Goal: Complete application form: Complete application form

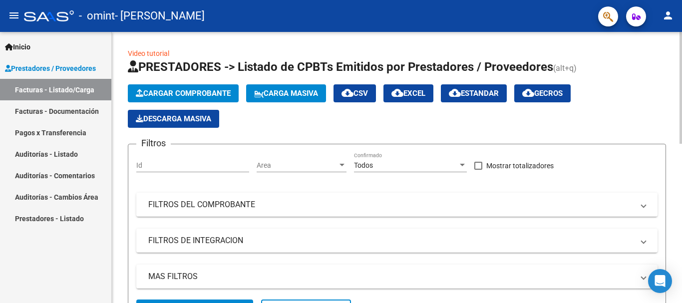
click at [191, 92] on span "Cargar Comprobante" at bounding box center [183, 93] width 95 height 9
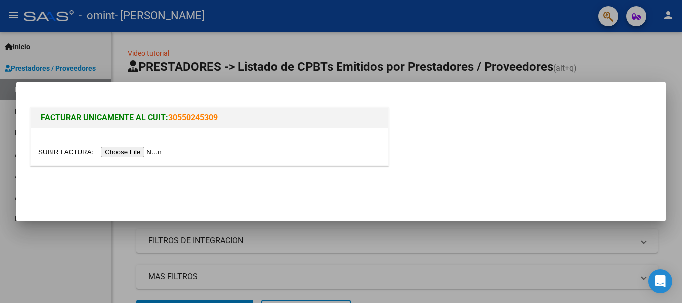
click at [129, 150] on input "file" at bounding box center [101, 152] width 126 height 10
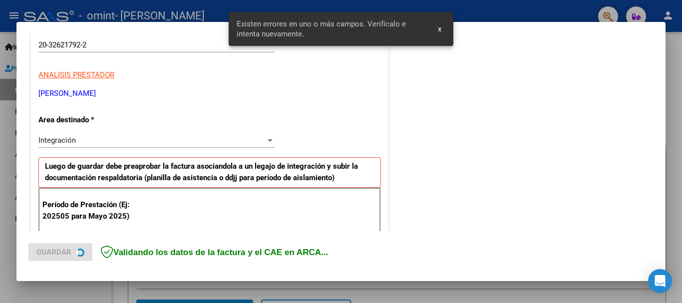
scroll to position [231, 0]
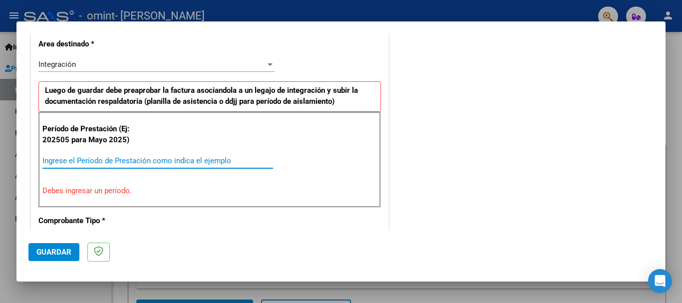
click at [164, 160] on input "Ingrese el Período de Prestación como indica el ejemplo" at bounding box center [157, 160] width 231 height 9
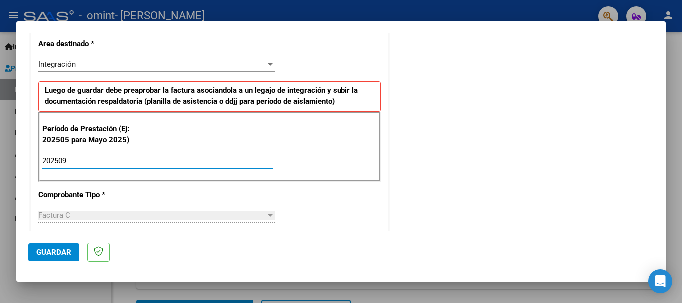
type input "202509"
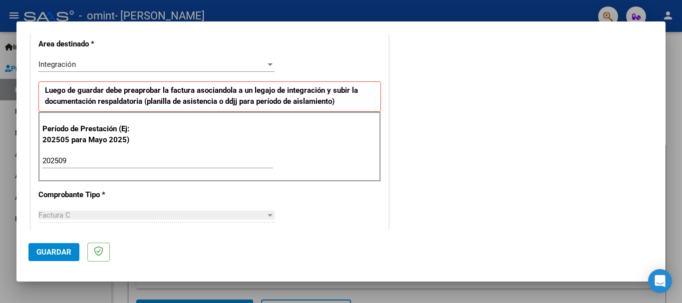
scroll to position [648, 0]
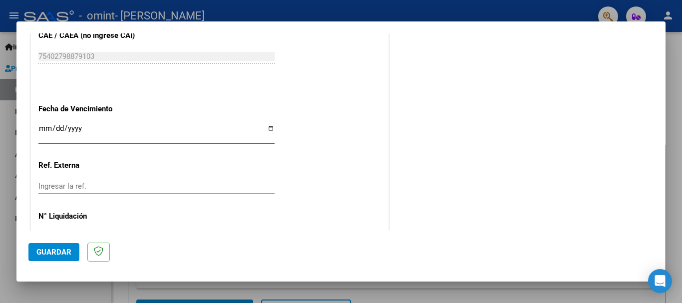
click at [271, 126] on input "Ingresar la fecha" at bounding box center [156, 132] width 236 height 16
type input "[DATE]"
click at [52, 251] on span "Guardar" at bounding box center [53, 252] width 35 height 9
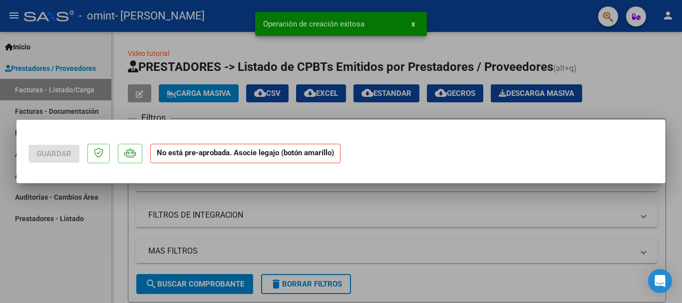
scroll to position [0, 0]
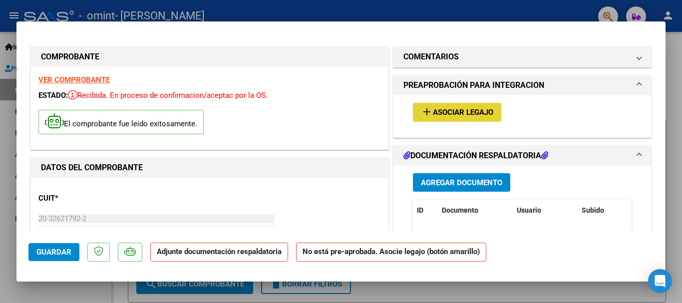
click at [457, 115] on span "Asociar Legajo" at bounding box center [463, 112] width 60 height 9
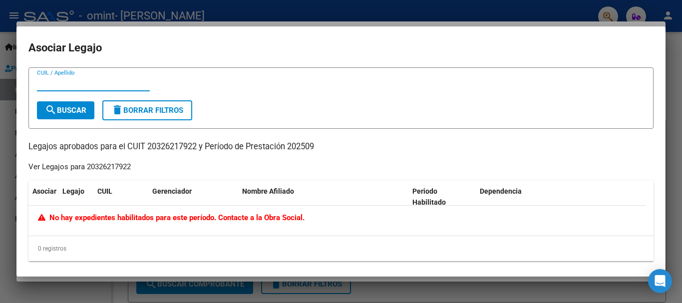
click at [65, 85] on input "CUIL / Apellido" at bounding box center [93, 83] width 113 height 9
type input "JUSTO"
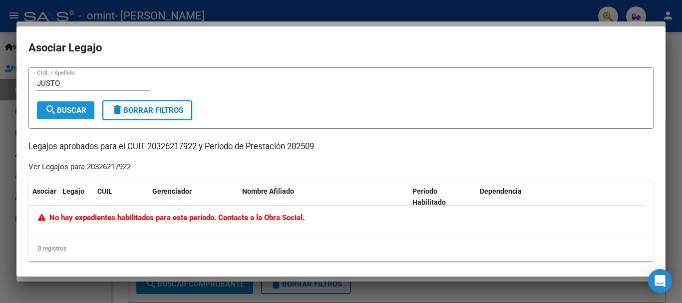
click at [76, 112] on span "search Buscar" at bounding box center [65, 110] width 41 height 9
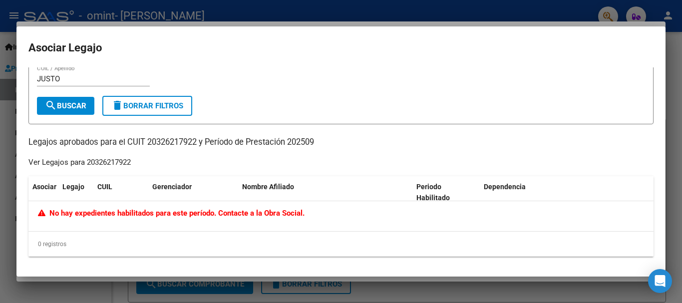
click at [305, 7] on div at bounding box center [341, 151] width 682 height 303
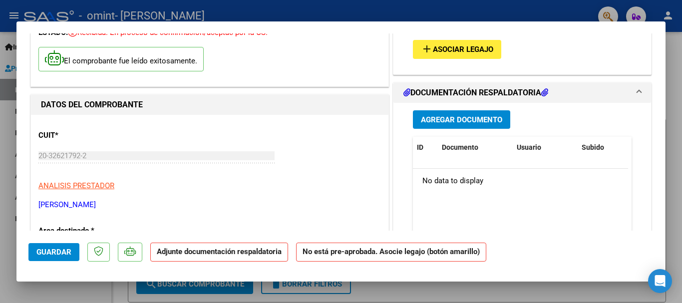
scroll to position [60, 0]
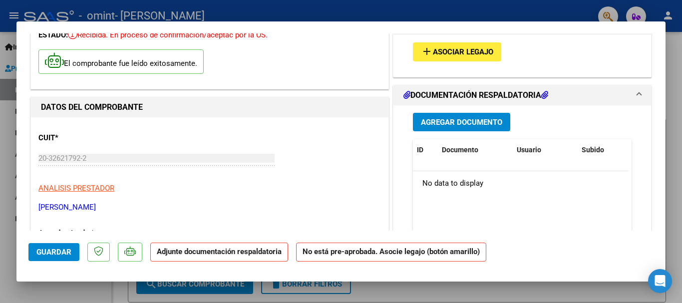
click at [450, 129] on button "Agregar Documento" at bounding box center [461, 122] width 97 height 18
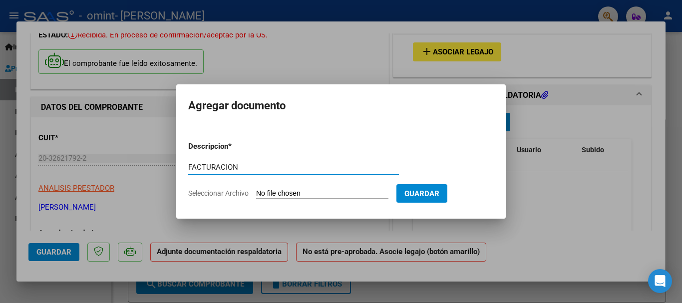
type input "FACTURACION"
click at [351, 196] on input "Seleccionar Archivo" at bounding box center [322, 193] width 132 height 9
type input "C:\fakepath\20326217922_011_00004_00001407.pdf"
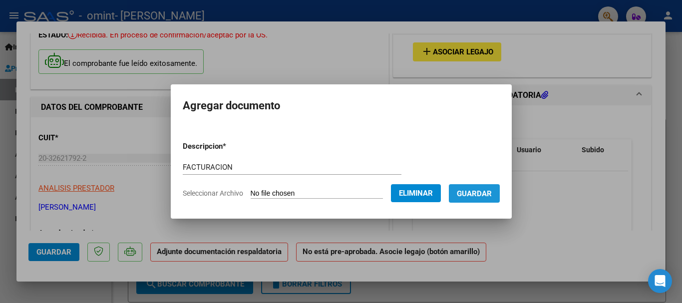
click at [491, 191] on span "Guardar" at bounding box center [474, 193] width 35 height 9
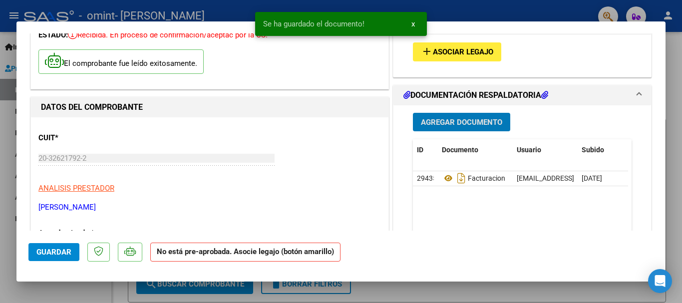
click at [457, 118] on span "Agregar Documento" at bounding box center [461, 122] width 81 height 9
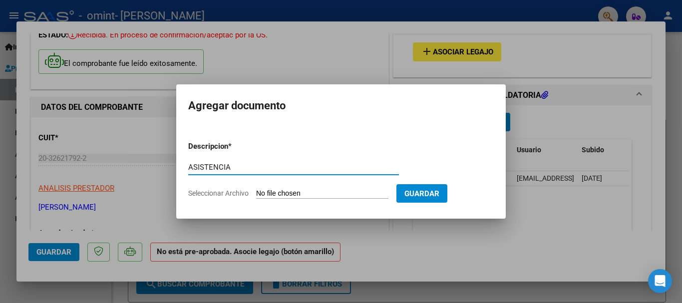
type input "ASISTENCIA"
click at [345, 192] on input "Seleccionar Archivo" at bounding box center [322, 193] width 132 height 9
type input "C:\fakepath\[DATE] [DATE].pdf"
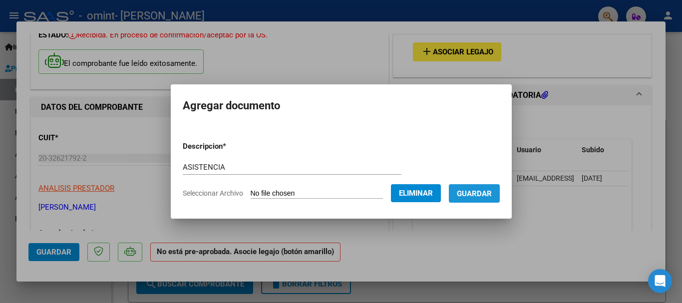
click at [486, 191] on span "Guardar" at bounding box center [474, 193] width 35 height 9
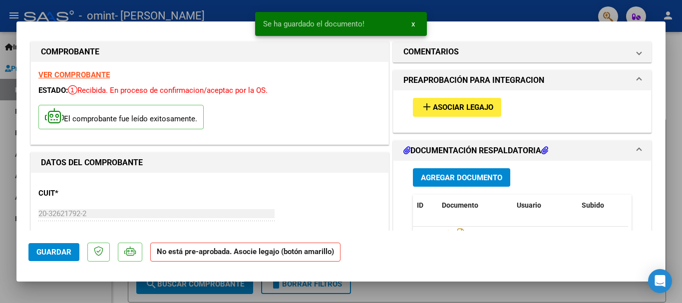
scroll to position [0, 0]
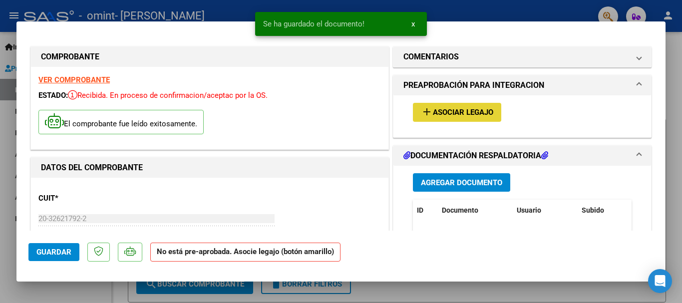
click at [463, 108] on span "Asociar Legajo" at bounding box center [463, 112] width 60 height 9
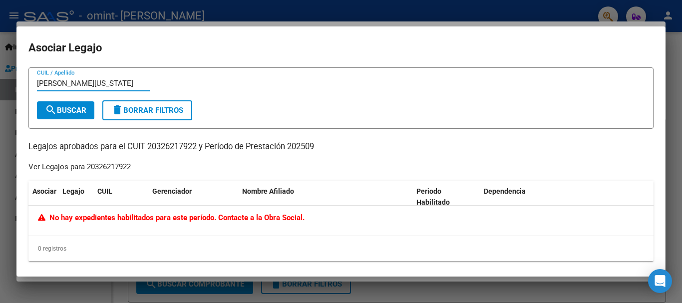
type input "[PERSON_NAME][US_STATE]"
drag, startPoint x: 290, startPoint y: 11, endPoint x: 354, endPoint y: 63, distance: 82.4
click at [290, 12] on div at bounding box center [341, 151] width 682 height 303
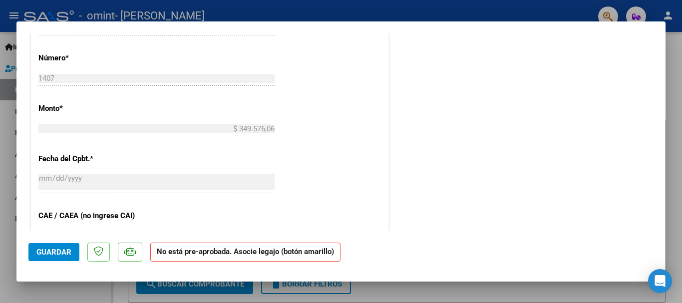
scroll to position [460, 0]
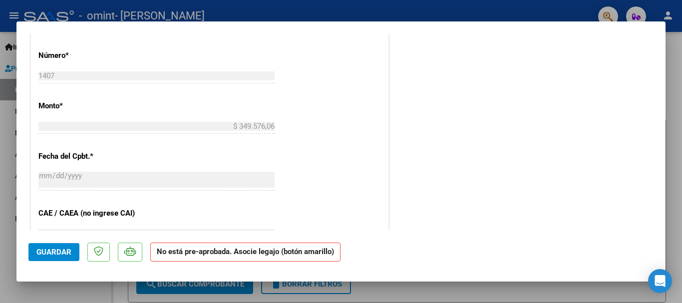
click at [62, 253] on span "Guardar" at bounding box center [53, 252] width 35 height 9
click at [513, 4] on div at bounding box center [341, 151] width 682 height 303
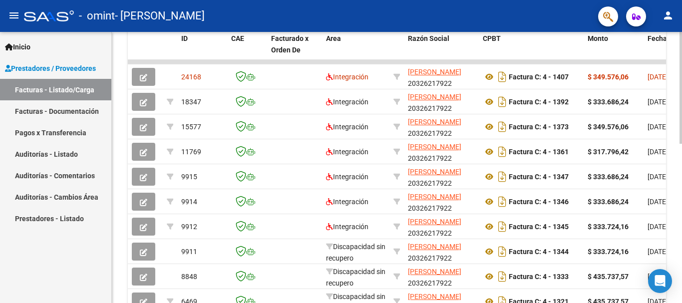
scroll to position [305, 0]
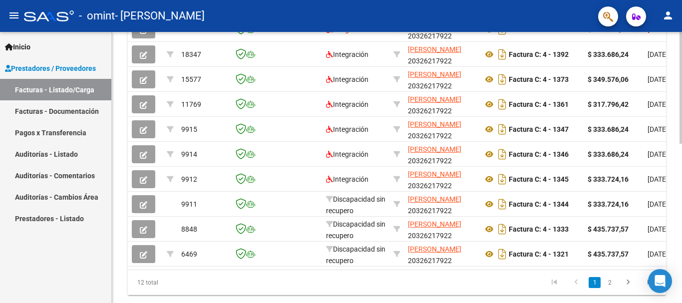
click at [681, 257] on div at bounding box center [680, 237] width 2 height 112
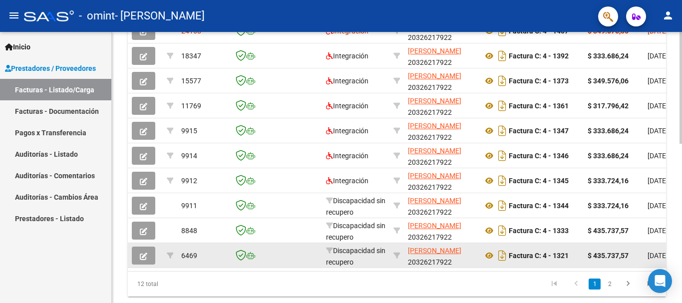
click at [258, 266] on datatable-body-cell at bounding box center [247, 255] width 40 height 24
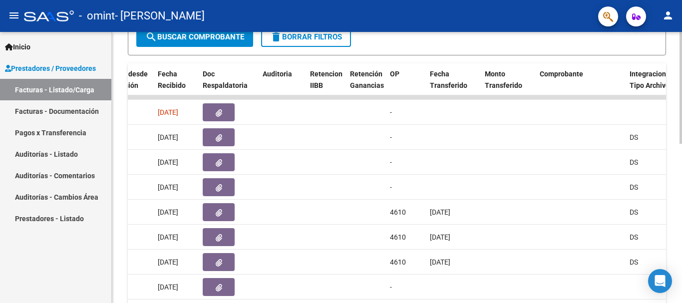
scroll to position [267, 0]
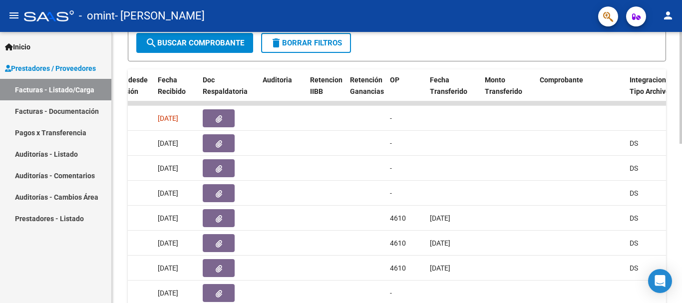
click at [681, 169] on div at bounding box center [680, 200] width 2 height 112
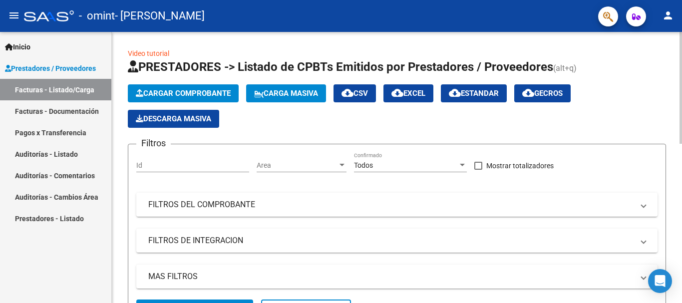
click at [681, 147] on div at bounding box center [680, 167] width 2 height 271
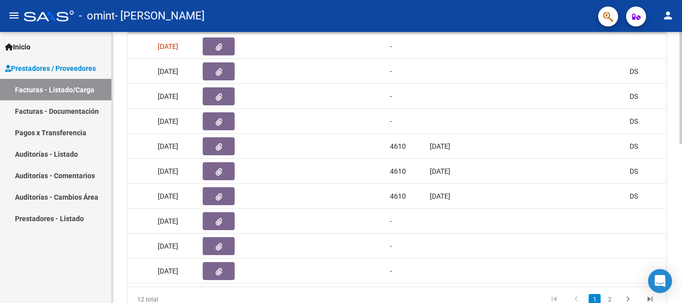
scroll to position [387, 0]
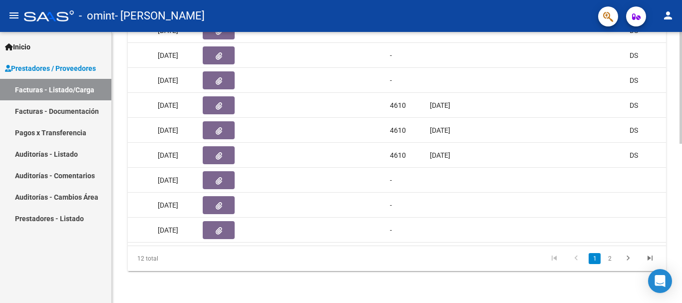
click at [681, 271] on div at bounding box center [680, 247] width 2 height 112
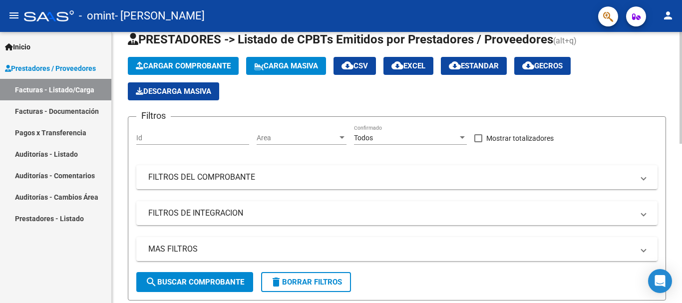
scroll to position [0, 0]
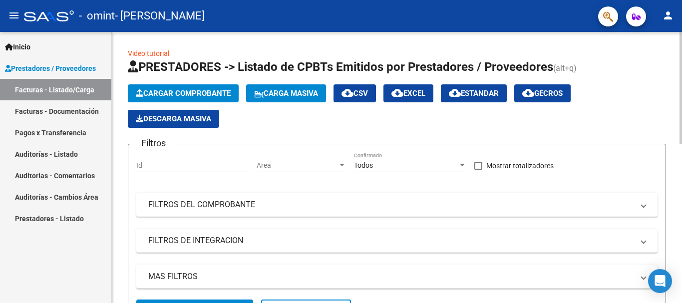
click at [681, 0] on html "menu - omint - [PERSON_NAME] person Inicio Instructivos Contacto OS Prestadores…" at bounding box center [341, 151] width 682 height 303
